Goal: Use online tool/utility: Utilize a website feature to perform a specific function

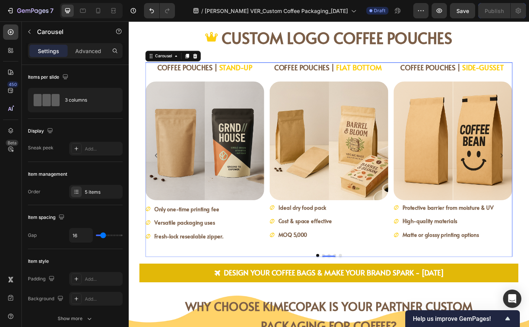
click at [350, 287] on button "Dot" at bounding box center [351, 288] width 3 height 3
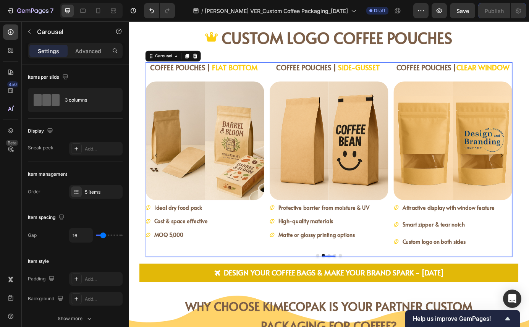
click at [356, 288] on button "Dot" at bounding box center [357, 288] width 3 height 3
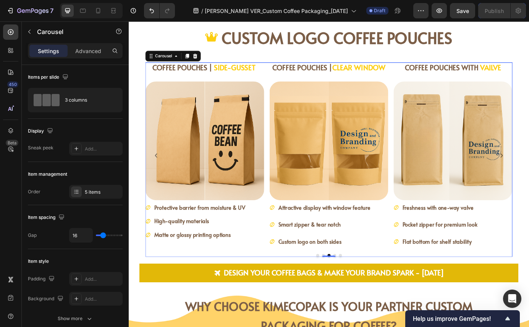
click at [363, 288] on button "Dot" at bounding box center [364, 288] width 3 height 3
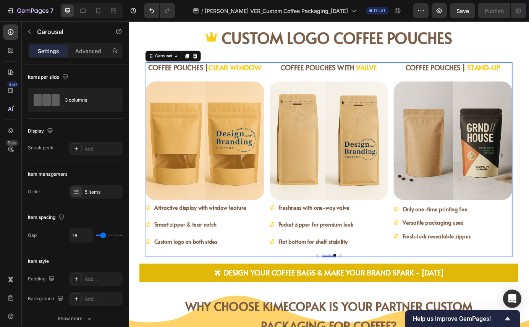
click at [369, 287] on button "Dot" at bounding box center [370, 288] width 3 height 3
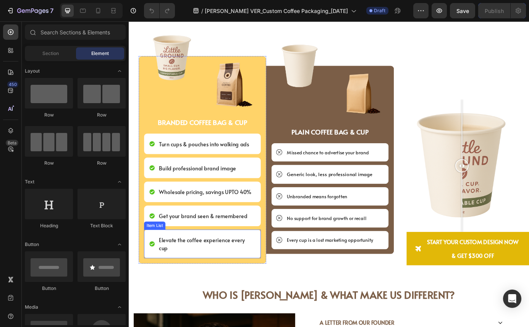
scroll to position [1700, 0]
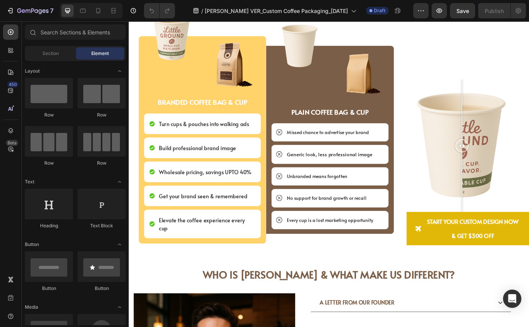
scroll to position [1763, 0]
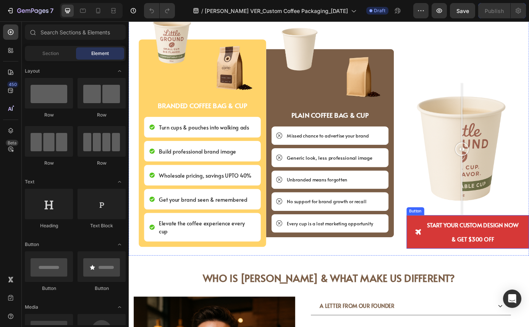
click at [449, 248] on link "START YOUR CUSTOM DESIGN NOW & GET $300 OFF" at bounding box center [517, 262] width 140 height 38
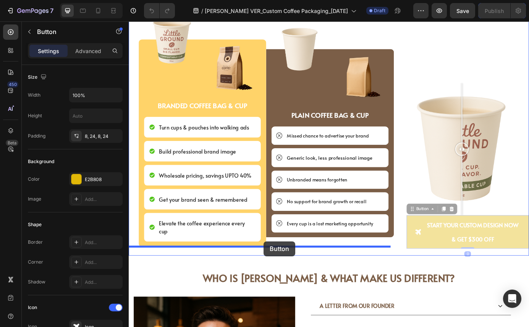
drag, startPoint x: 449, startPoint y: 235, endPoint x: 283, endPoint y: 273, distance: 170.8
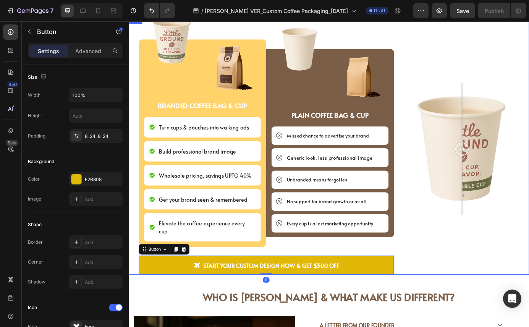
click at [453, 290] on div "Image Comparison START YOUR CUSTOM DESIGN NOW & GET $300 OFF Button" at bounding box center [511, 163] width 152 height 296
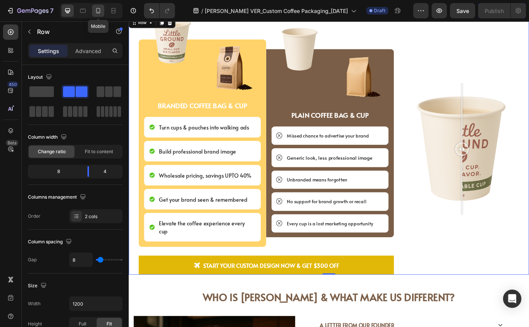
click at [99, 13] on icon at bounding box center [98, 10] width 4 height 5
type input "0"
type input "100%"
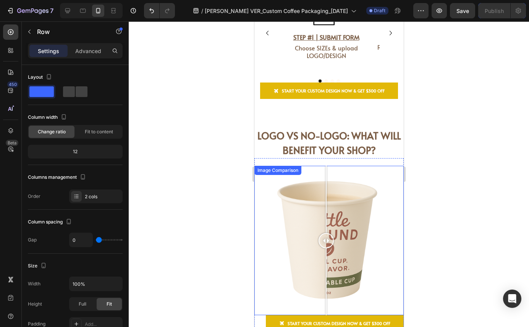
scroll to position [1638, 0]
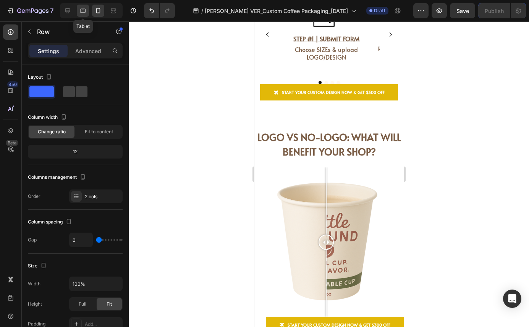
click at [81, 11] on icon at bounding box center [83, 11] width 8 height 8
type input "8"
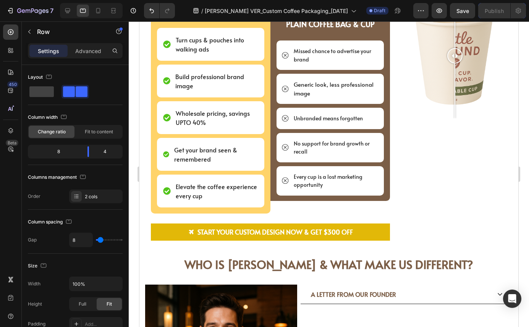
scroll to position [2045, 0]
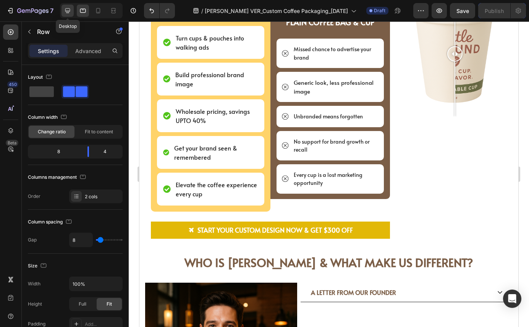
click at [66, 12] on icon at bounding box center [68, 11] width 8 height 8
type input "1200"
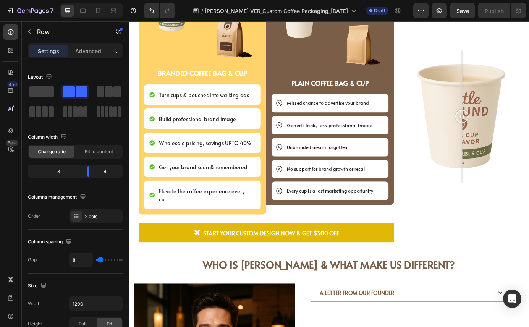
scroll to position [1789, 0]
